Goal: Task Accomplishment & Management: Manage account settings

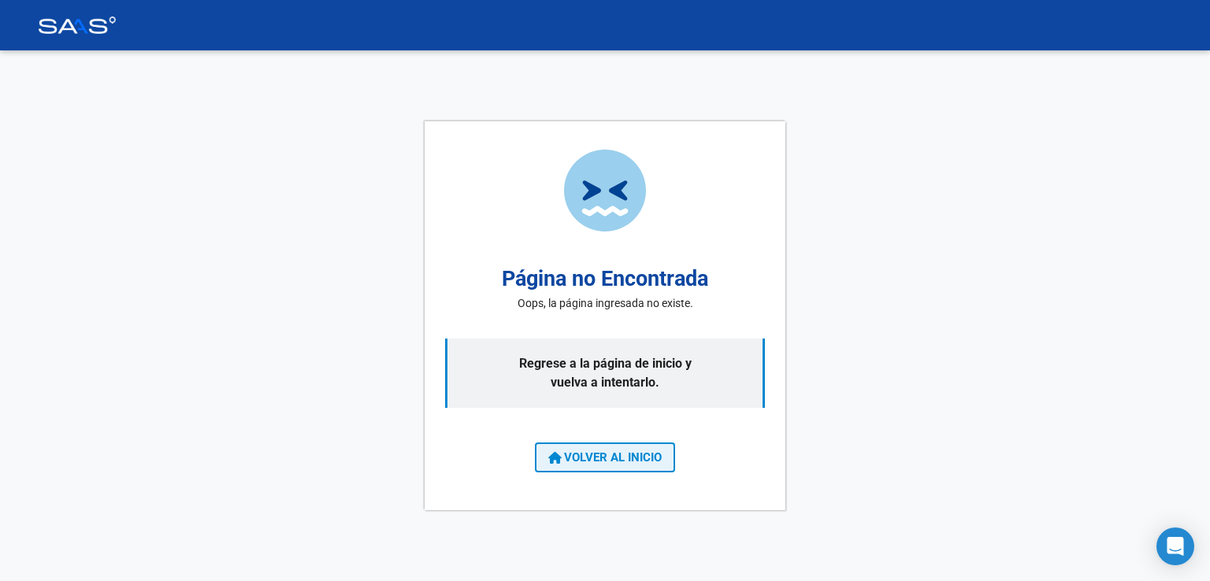
click at [660, 465] on button "VOLVER AL INICIO" at bounding box center [605, 458] width 140 height 30
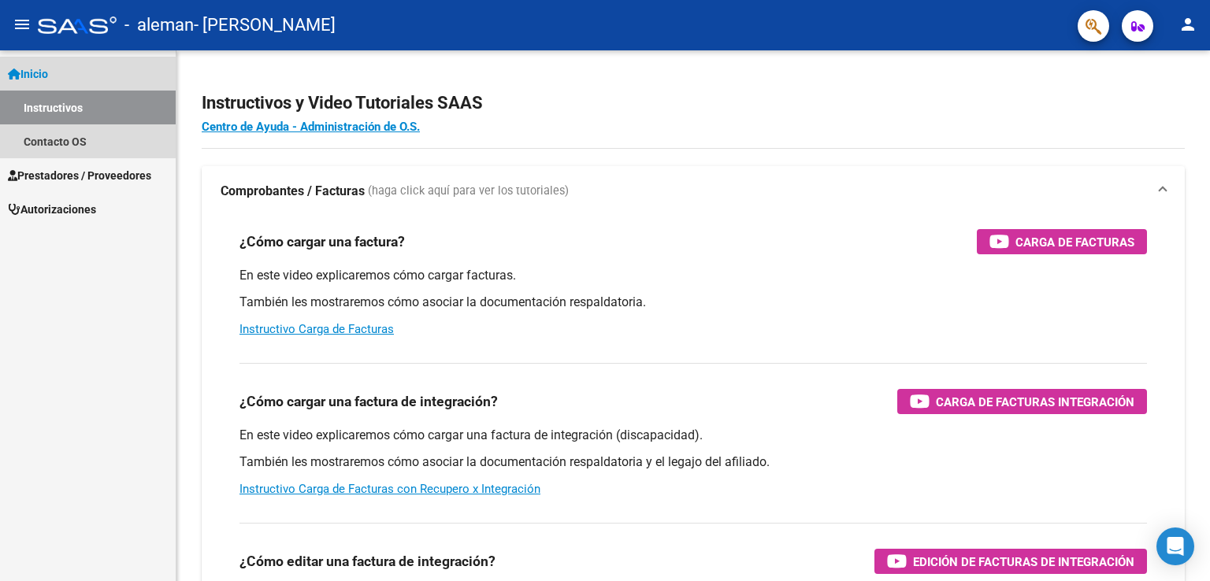
click at [82, 79] on link "Inicio" at bounding box center [88, 74] width 176 height 34
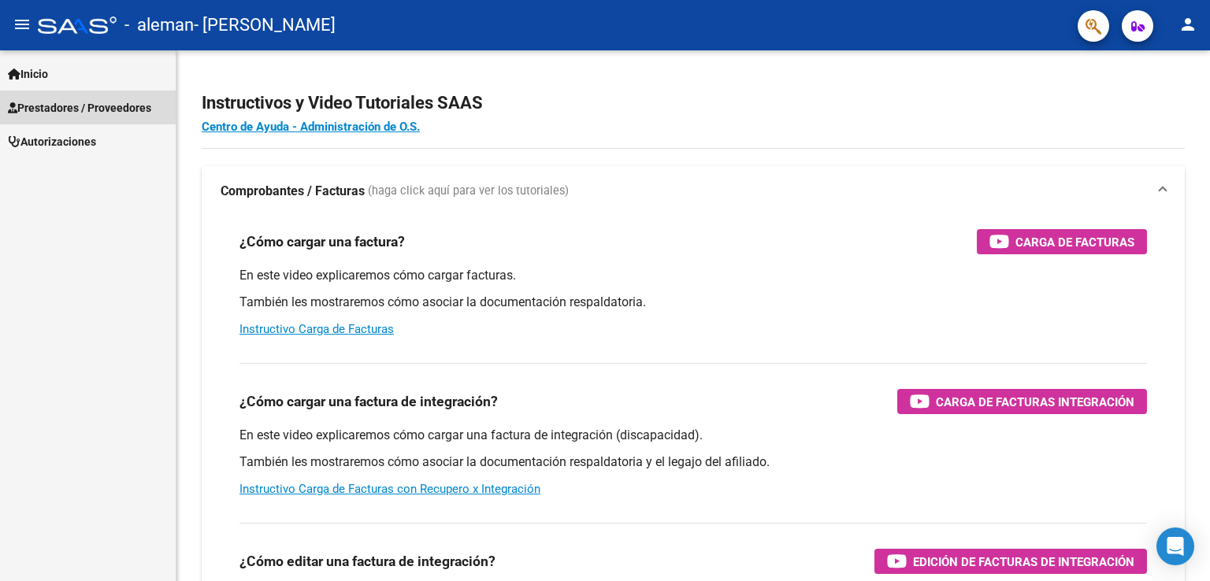
click at [98, 109] on span "Prestadores / Proveedores" at bounding box center [79, 107] width 143 height 17
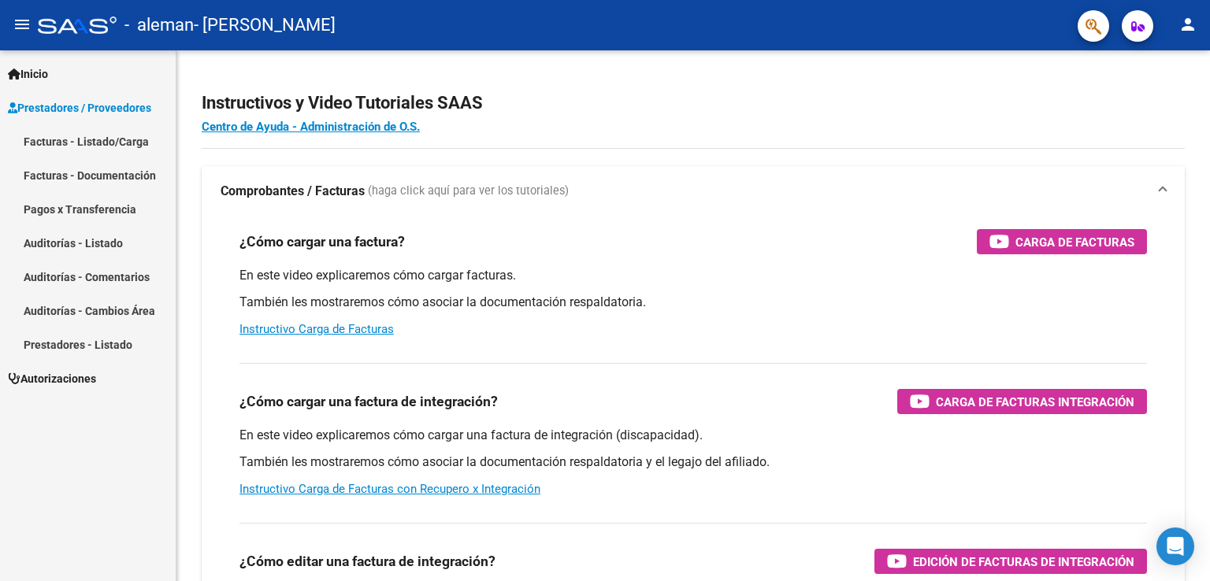
click at [98, 143] on link "Facturas - Listado/Carga" at bounding box center [88, 141] width 176 height 34
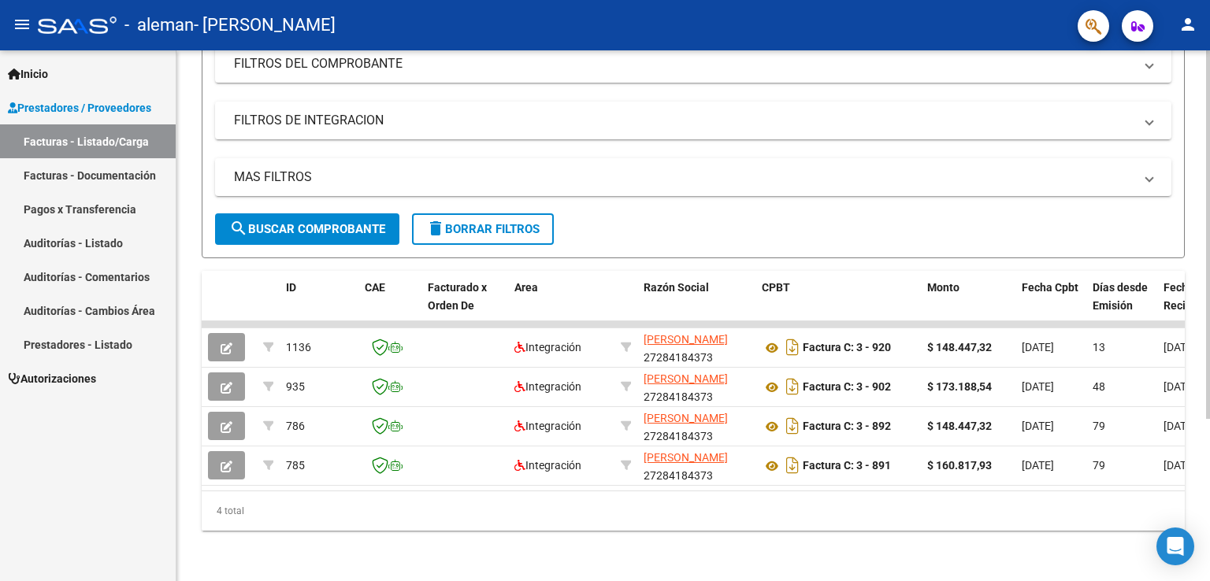
scroll to position [233, 0]
click at [1209, 580] on html "menu - aleman - [PERSON_NAME] person Inicio Instructivos Contacto OS Prestadore…" at bounding box center [605, 290] width 1210 height 581
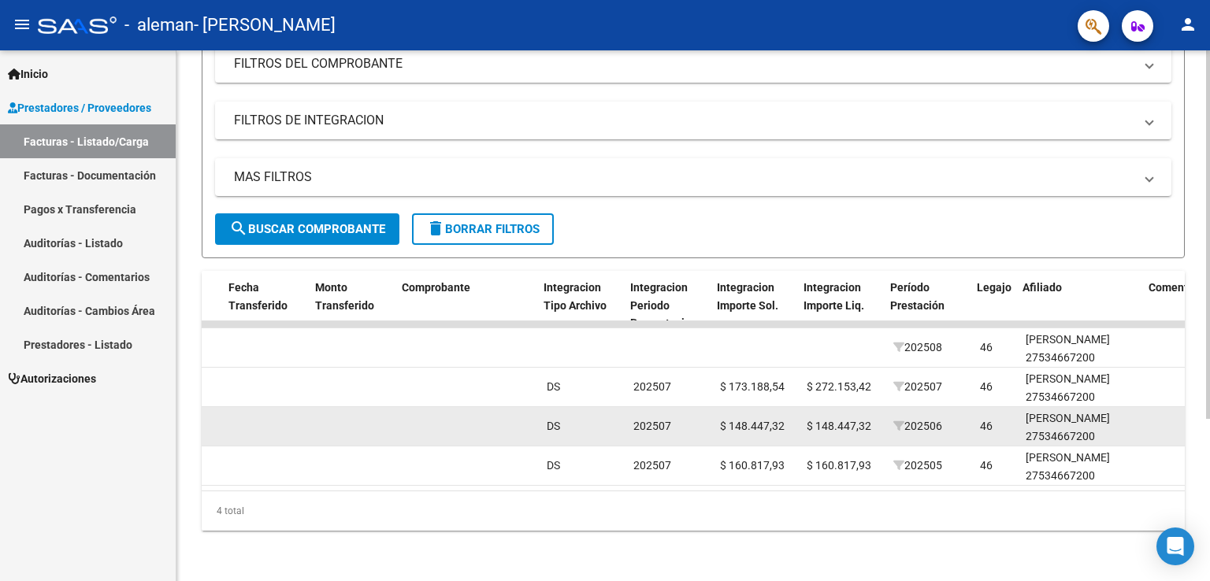
scroll to position [0, 1364]
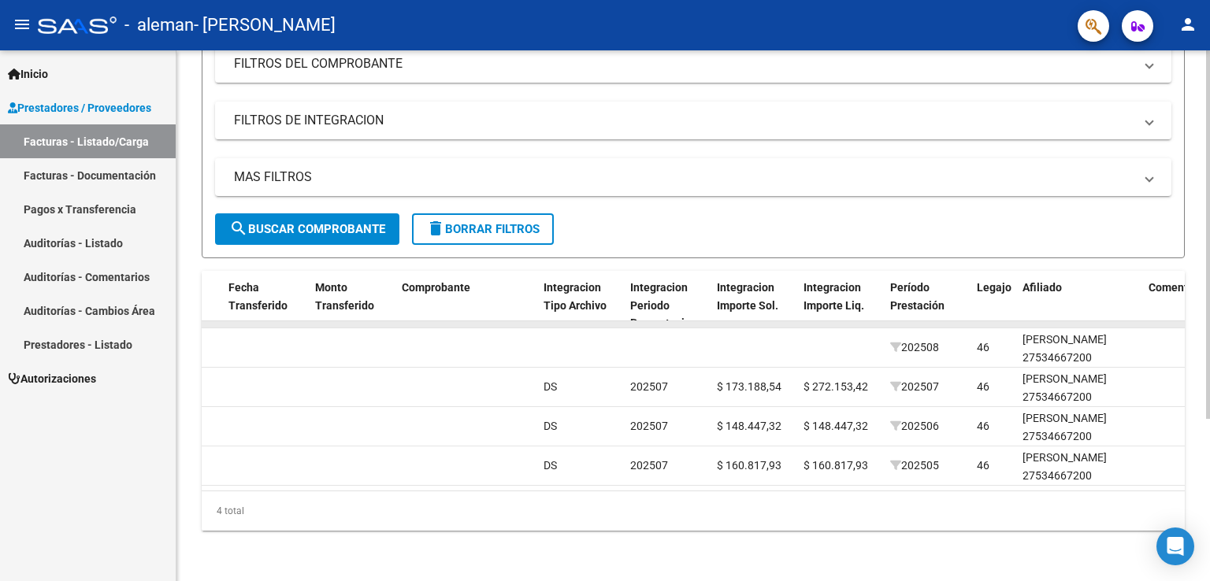
drag, startPoint x: 733, startPoint y: 313, endPoint x: 710, endPoint y: 314, distance: 22.9
click at [710, 321] on datatable-body-cell at bounding box center [753, 324] width 87 height 6
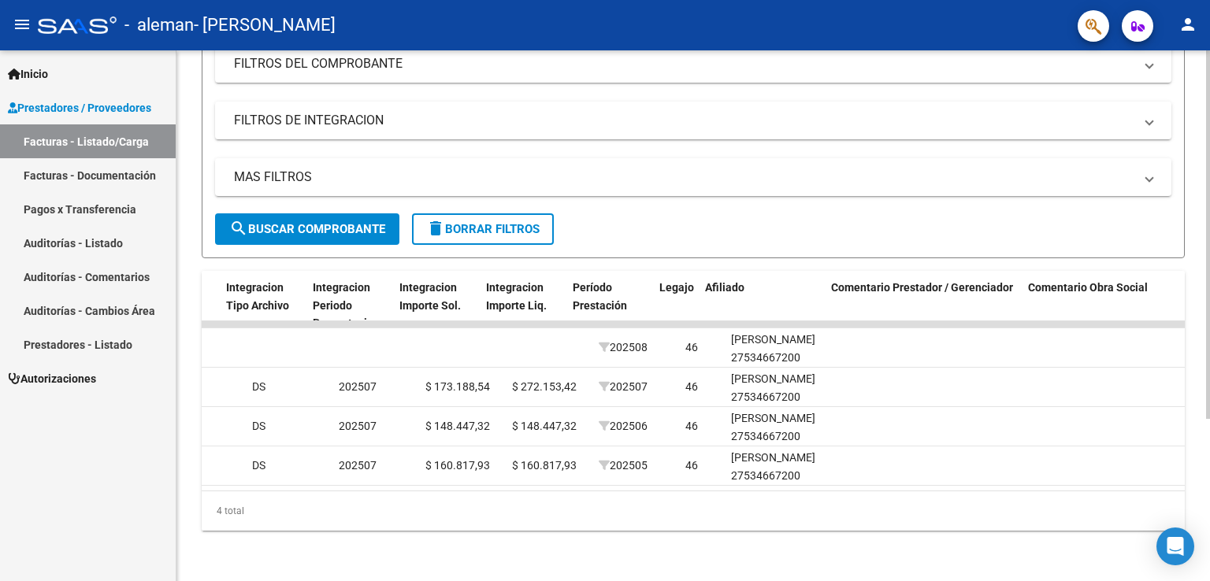
scroll to position [0, 1701]
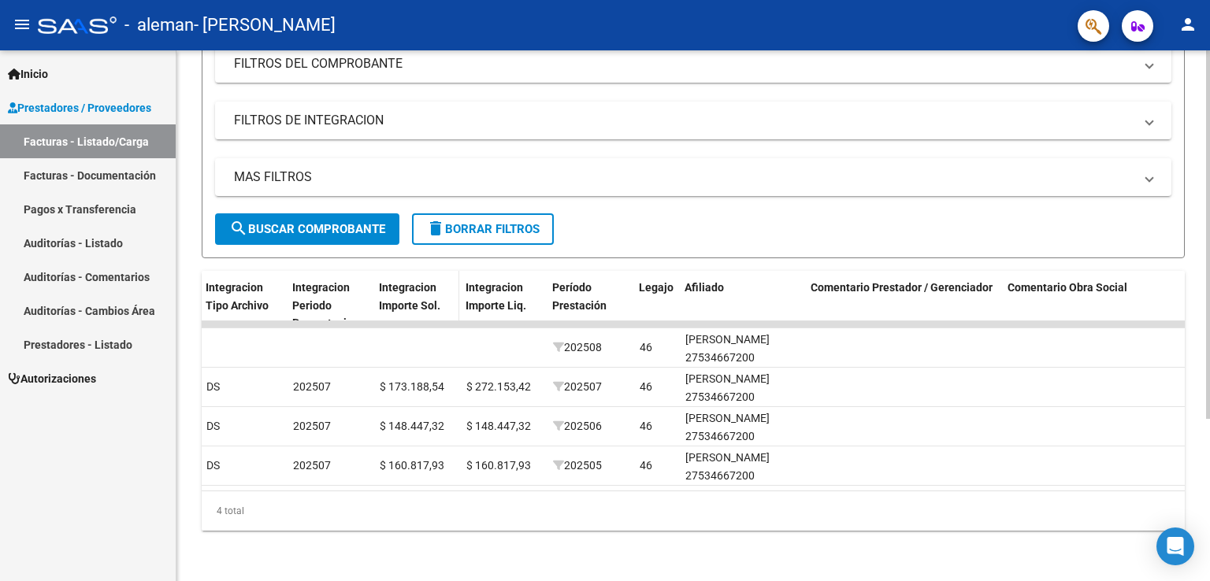
click at [372, 292] on datatable-header-cell "Integracion Importe Sol." at bounding box center [415, 305] width 87 height 69
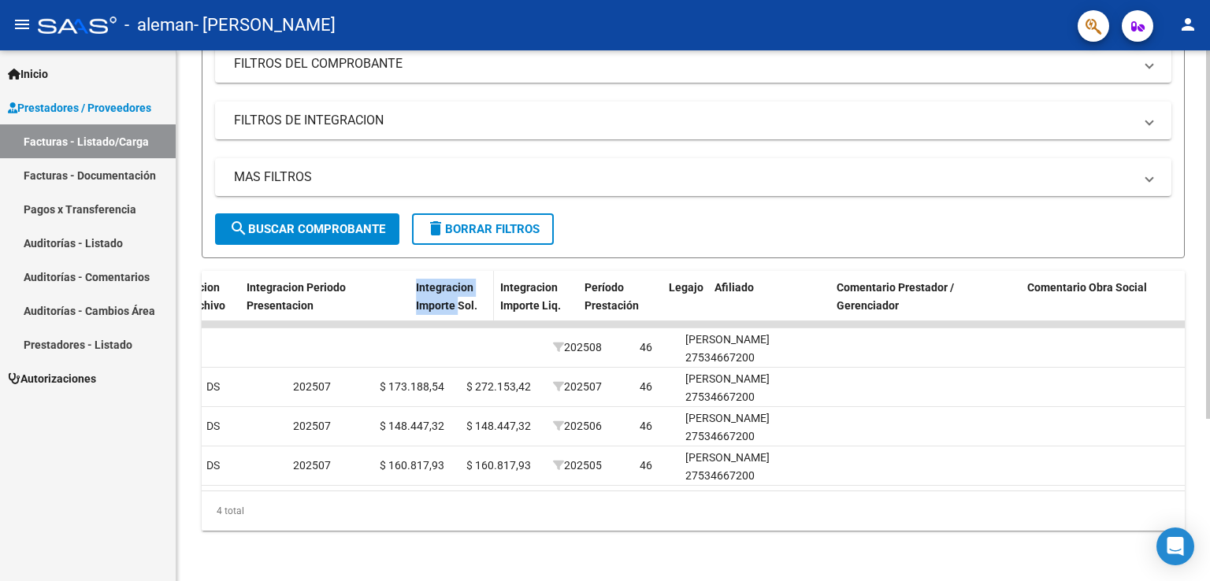
drag, startPoint x: 370, startPoint y: 293, endPoint x: 458, endPoint y: 302, distance: 87.8
click at [458, 302] on div "ID CAE Facturado x Orden De Area Razón Social CPBT Monto Fecha Cpbt Días desde …" at bounding box center [160, 305] width 3320 height 69
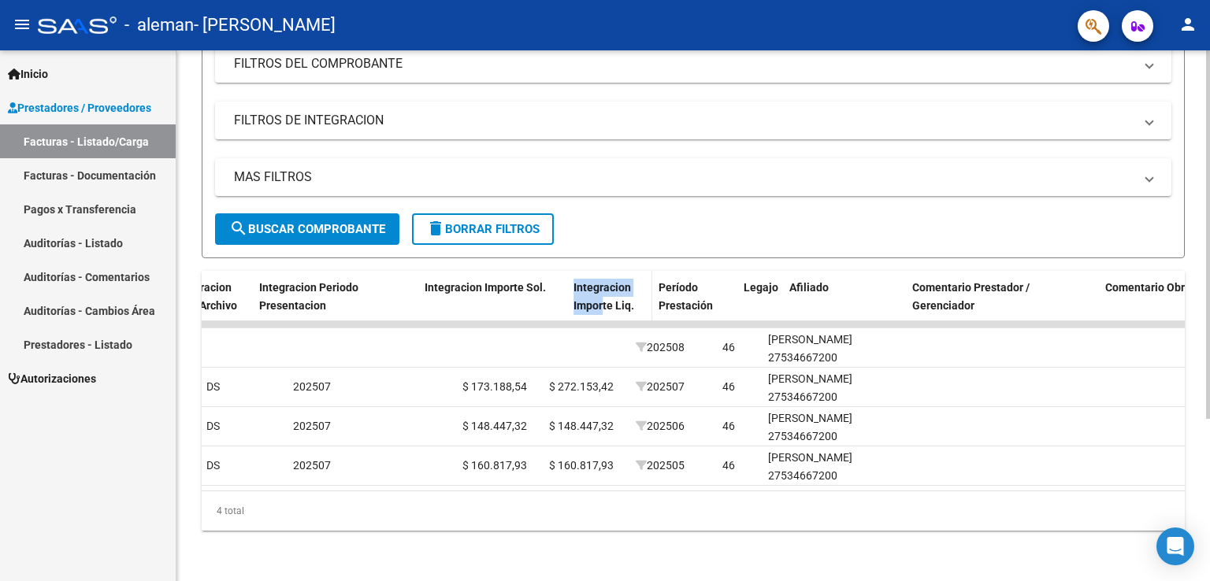
drag, startPoint x: 536, startPoint y: 292, endPoint x: 602, endPoint y: 296, distance: 65.5
click at [602, 296] on div "ID CAE Facturado x Orden De Area Razón Social CPBT Monto Fecha Cpbt Días desde …" at bounding box center [201, 305] width 3403 height 69
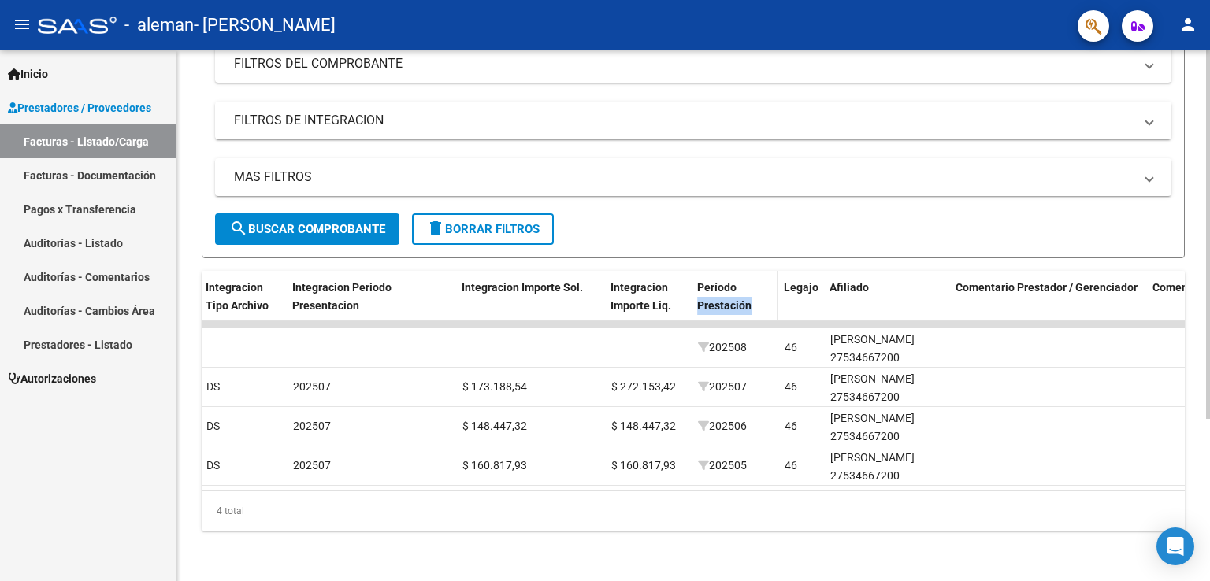
drag, startPoint x: 690, startPoint y: 293, endPoint x: 768, endPoint y: 302, distance: 78.4
click at [768, 302] on datatable-header-cell "Período Prestación" at bounding box center [734, 305] width 87 height 69
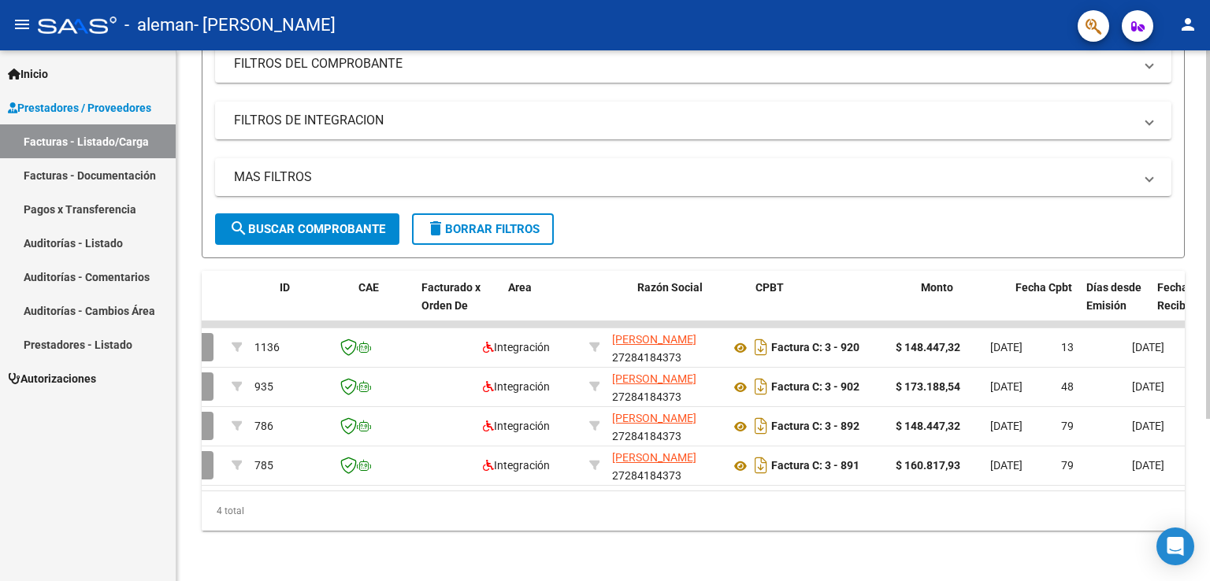
scroll to position [0, 0]
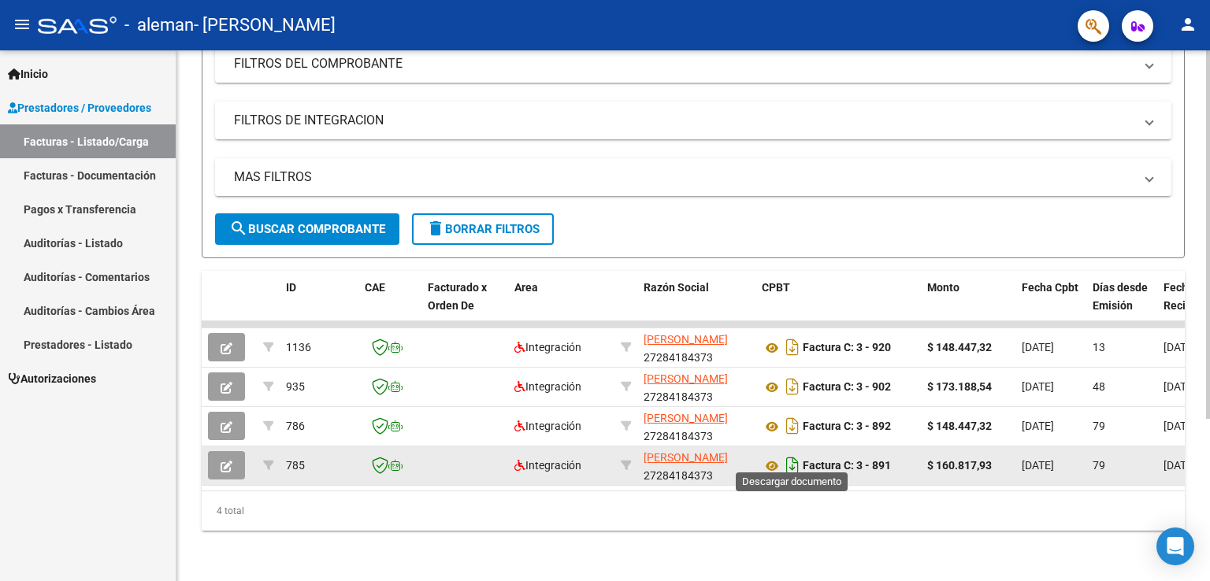
click at [788, 453] on icon "Descargar documento" at bounding box center [792, 465] width 20 height 25
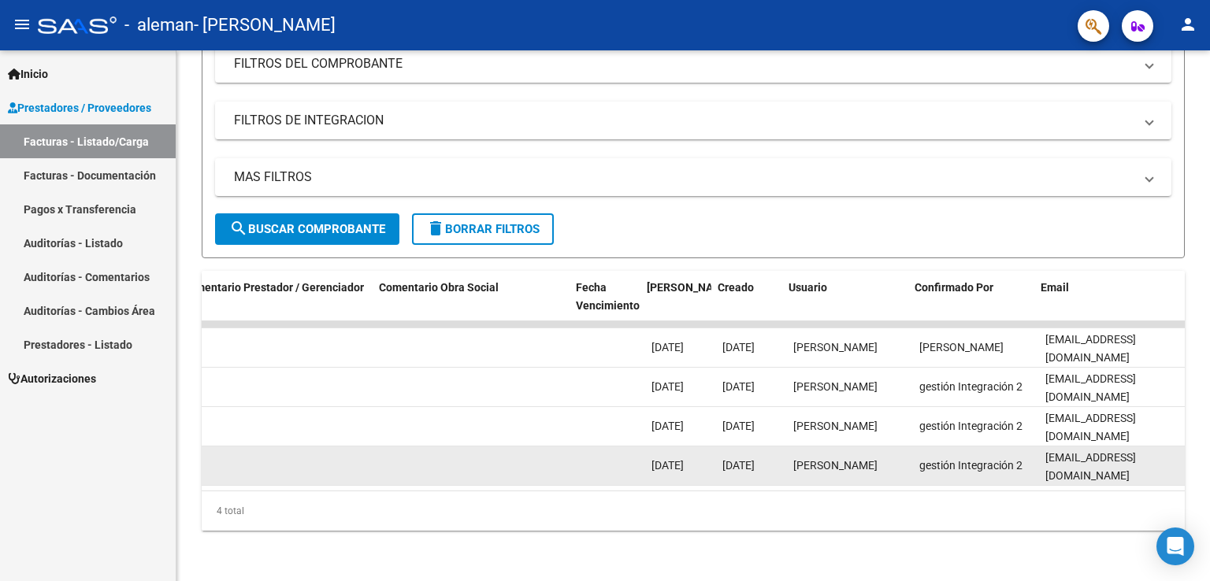
scroll to position [0, 2482]
